Goal: Check status: Check status

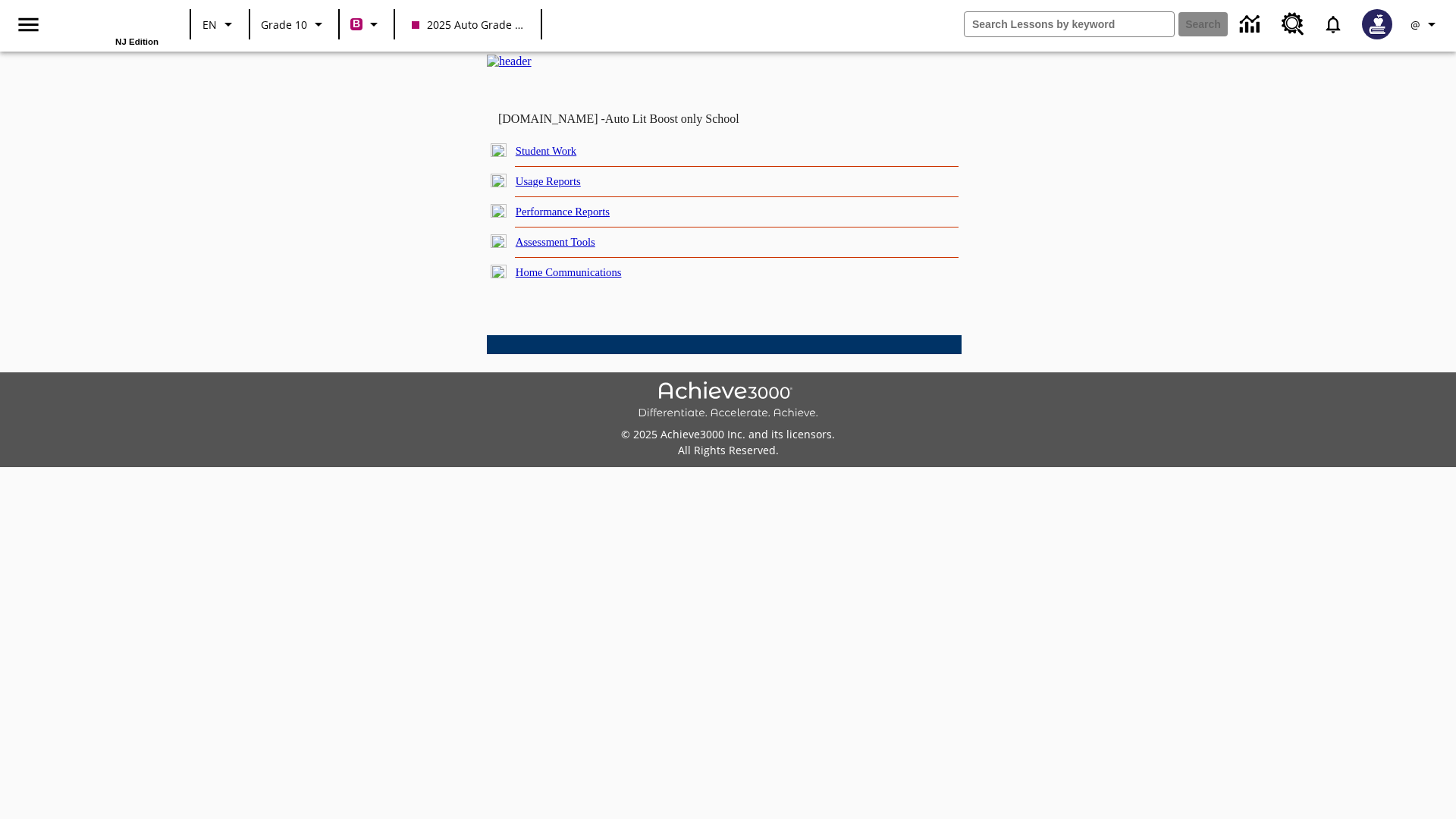
click at [557, 157] on link "Student Work" at bounding box center [546, 150] width 61 height 12
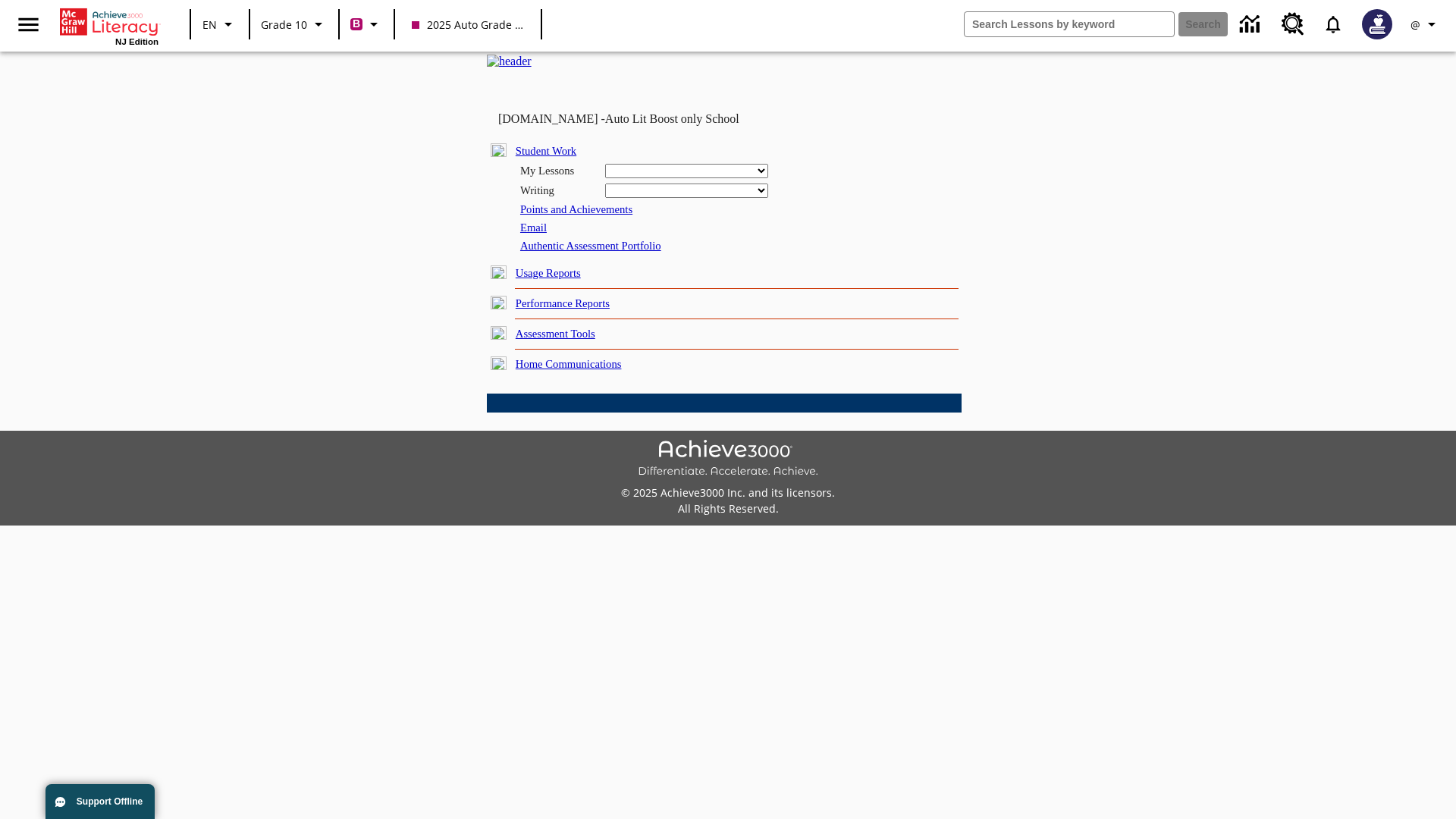
select select "/options/reports/?report_id=24&atype=2&section=2"
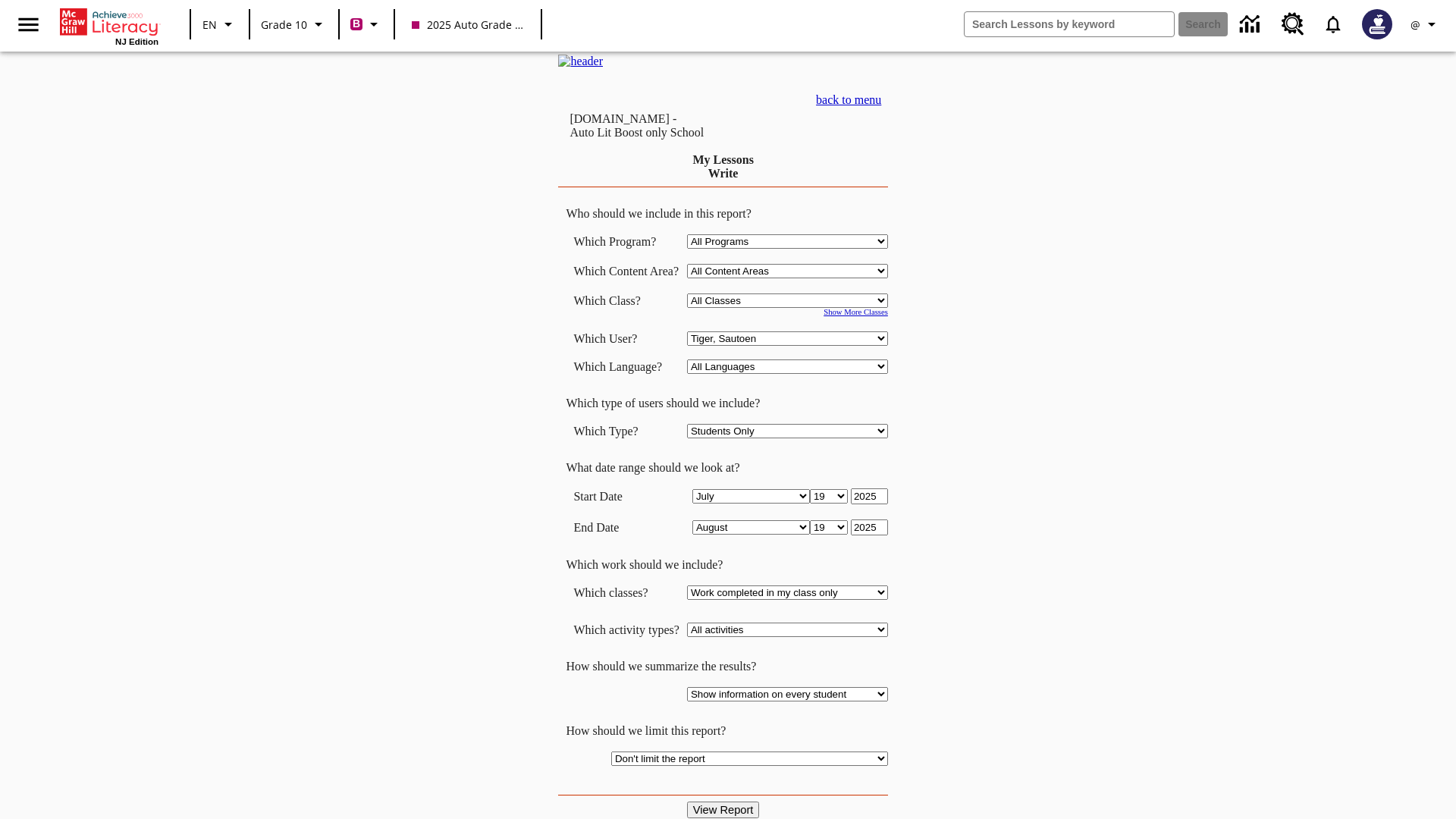
select select "21433649"
select select "4"
type input "2024"
click at [725, 801] on input "View Report" at bounding box center [724, 809] width 73 height 17
